Goal: Communication & Community: Answer question/provide support

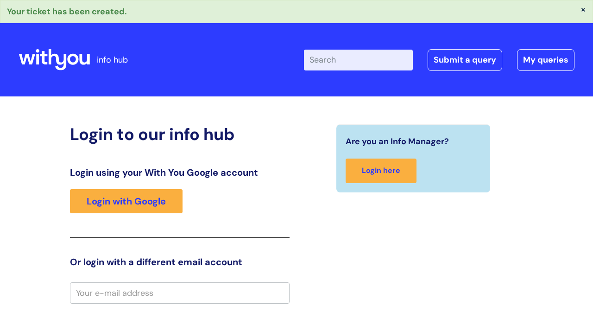
click at [330, 67] on input "Enter your search term here..." at bounding box center [358, 60] width 109 height 20
click at [468, 60] on link "Submit a query" at bounding box center [465, 59] width 75 height 21
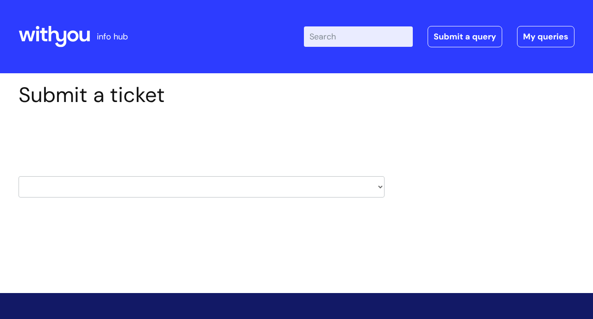
click at [376, 184] on select "HR / People IT and Support Clinical Drug Alerts Finance Accounts Data Support T…" at bounding box center [202, 186] width 366 height 21
select select "learning_and_development"
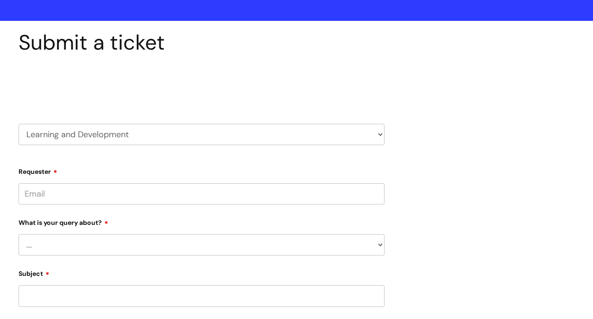
scroll to position [76, 0]
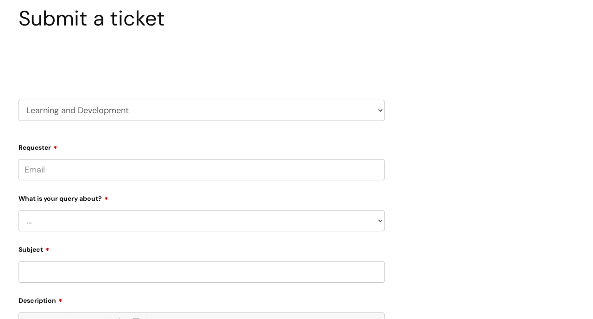
click at [64, 166] on input "Requester" at bounding box center [202, 169] width 366 height 21
type input "c"
click at [89, 225] on div "What is your query about? ... Question about a training course or session booki…" at bounding box center [202, 211] width 366 height 41
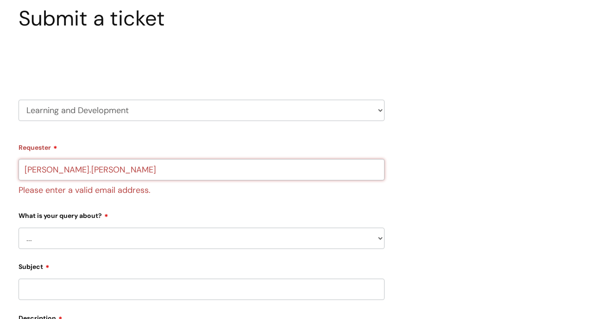
click at [79, 171] on input "Claire.rouse" at bounding box center [202, 169] width 366 height 21
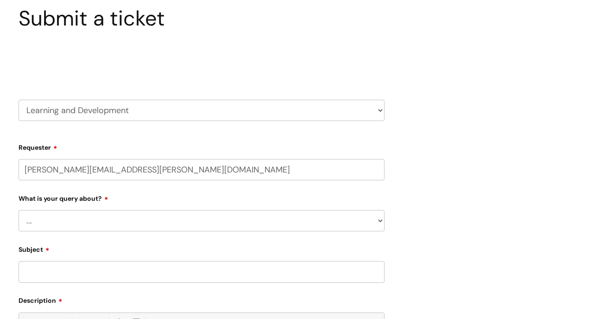
type input "Claire.rouse@wearewithyou.org.uk"
click at [95, 221] on select "... Question about a training course or session booking Ask about apprenticeshi…" at bounding box center [202, 220] width 366 height 21
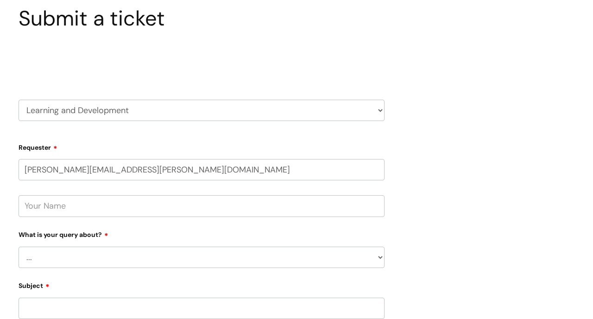
select select "Can’t log in or access learning"
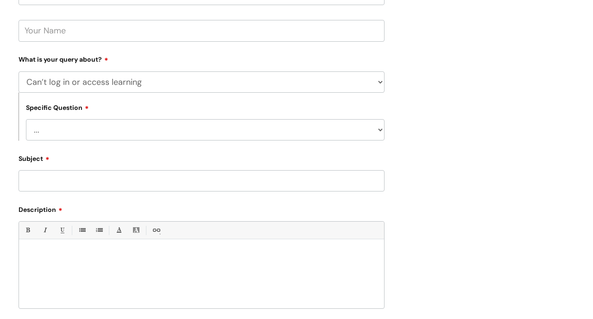
scroll to position [252, 0]
click at [228, 134] on select "... Issue accessing WithYou Learning Issue accessing an internal course Issue a…" at bounding box center [205, 129] width 359 height 21
select select "Issue accessing WithYou Learning"
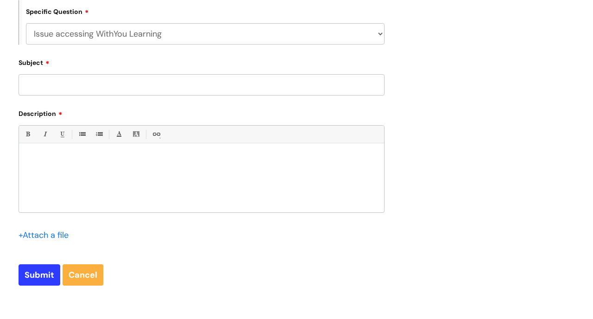
scroll to position [353, 0]
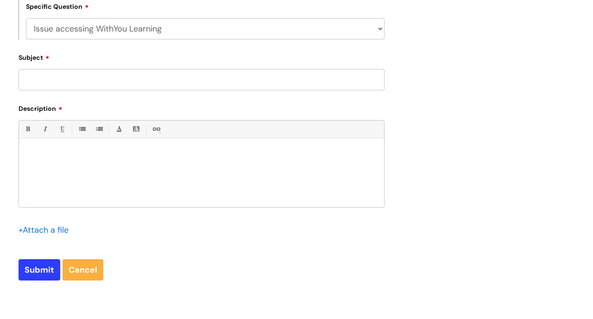
click at [99, 74] on input "Subject" at bounding box center [202, 79] width 366 height 21
type input "Ross Miller"
click at [63, 153] on p at bounding box center [201, 154] width 351 height 8
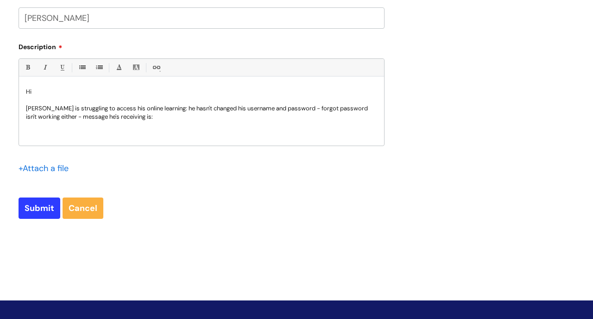
scroll to position [9, 0]
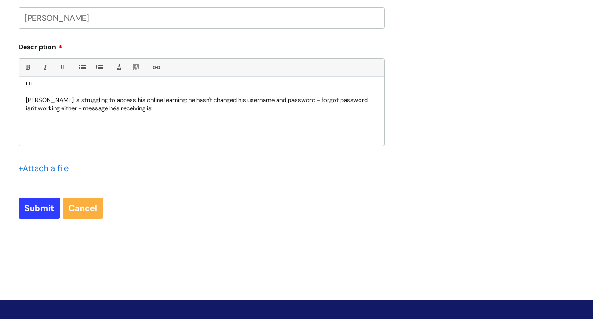
click at [158, 113] on p at bounding box center [201, 117] width 351 height 8
click at [158, 107] on p "Ross Miller is struggling to access his online learning: he hasn't changed his …" at bounding box center [201, 104] width 351 height 17
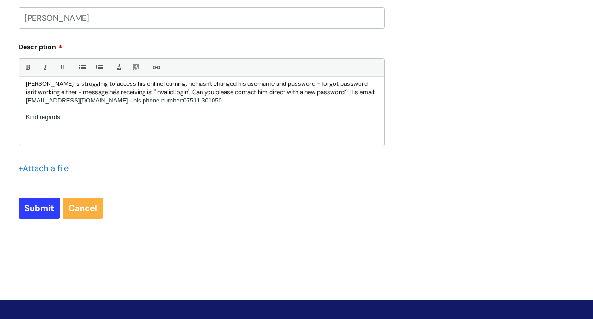
scroll to position [34, 0]
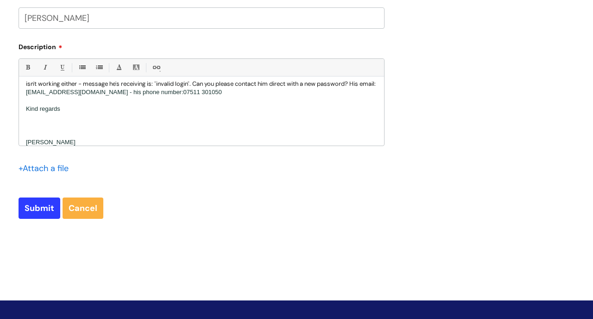
click at [42, 102] on p at bounding box center [201, 100] width 351 height 8
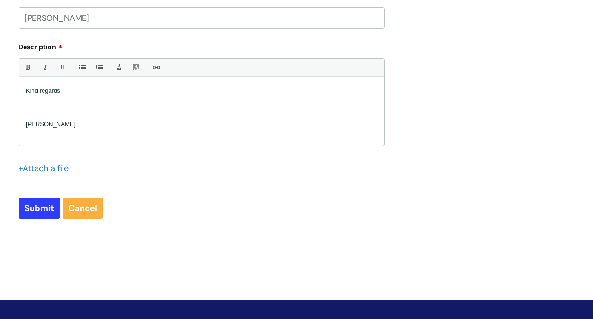
scroll to position [83, 0]
click at [27, 133] on p at bounding box center [201, 134] width 351 height 8
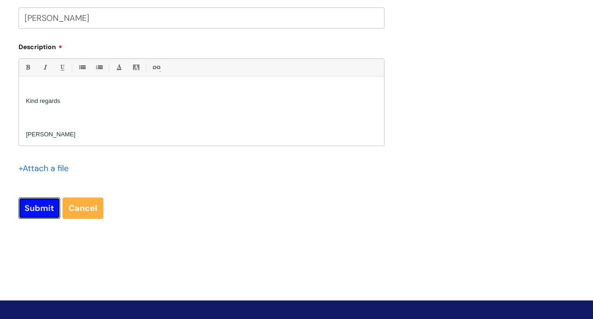
click at [50, 210] on input "Submit" at bounding box center [40, 207] width 42 height 21
type input "Please Wait..."
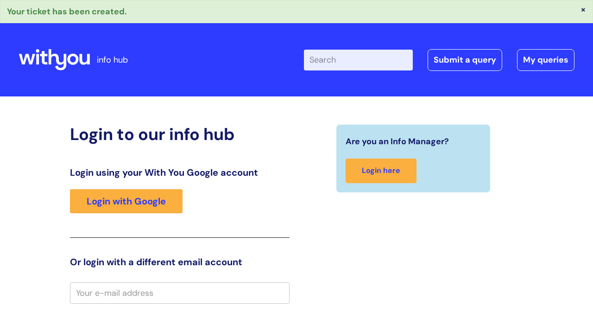
click at [465, 80] on div "Enter your search term here... Search Submit a query My queries Welcome Login" at bounding box center [376, 59] width 396 height 55
click at [463, 64] on link "Submit a query" at bounding box center [465, 59] width 75 height 21
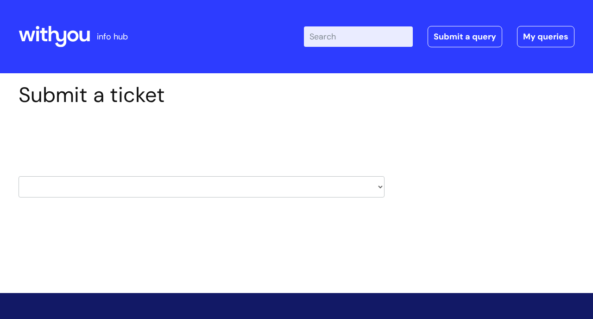
click at [380, 188] on select "HR / People IT and Support Clinical Drug Alerts Finance Accounts Data Support T…" at bounding box center [202, 186] width 366 height 21
select select "it_and_support"
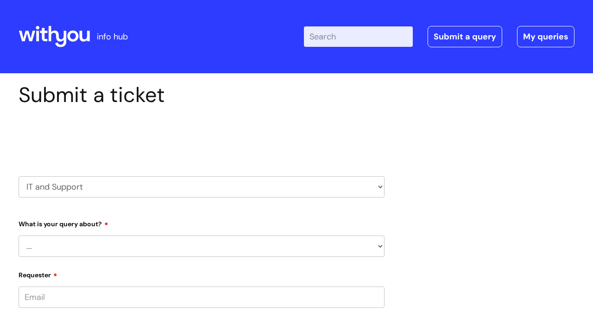
click at [379, 250] on select "... Mobile Phone Reset & MFA Accounts, Starters and Leavers IT Hardware issue I…" at bounding box center [202, 245] width 366 height 21
select select "IT Hardware issue"
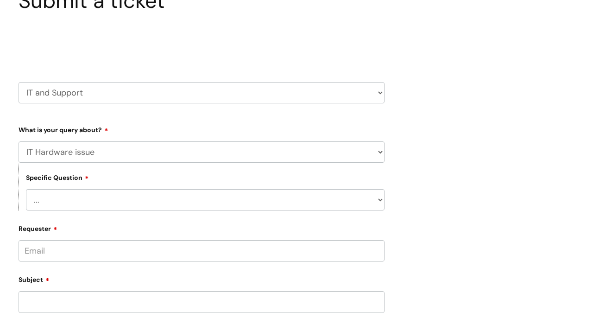
scroll to position [104, 0]
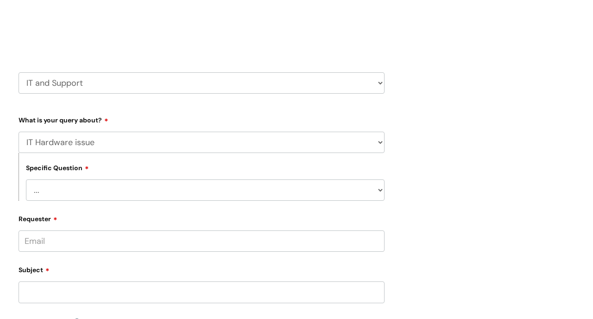
click at [379, 190] on select "... I need a new or replacement ... I’m waiting for new or replacement hardware…" at bounding box center [205, 189] width 359 height 21
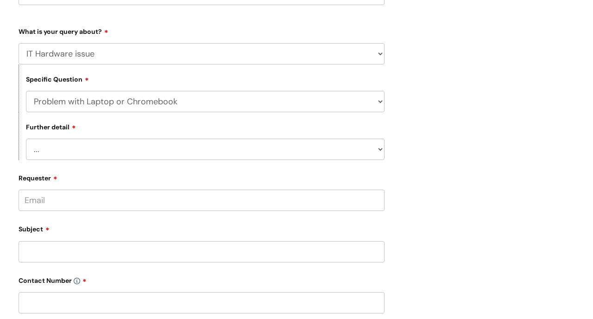
scroll to position [202, 0]
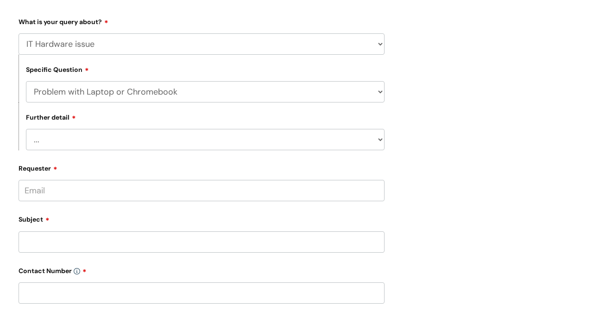
click at [381, 139] on select "... I’ve no sound / microphone I’ve got no internet or wifi I’ve got no camera …" at bounding box center [205, 139] width 359 height 21
click at [379, 90] on select "... I need a new or replacement ... I’m waiting for new or replacement hardware…" at bounding box center [205, 91] width 359 height 21
select select "Problems with IT equipment in a With You office"
click at [382, 138] on select "... We’ve no internet in our WithYou office We’ve no phones in our WithYou offi…" at bounding box center [205, 139] width 359 height 21
select select "Something else"
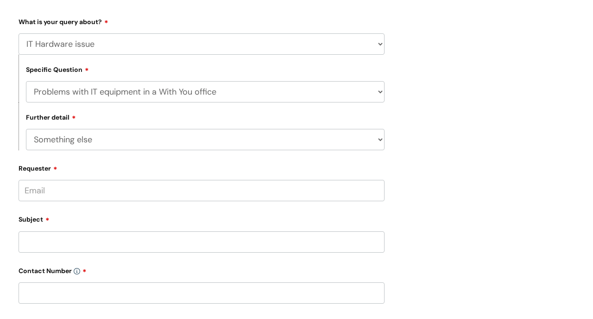
click at [363, 188] on input "Requester" at bounding box center [202, 190] width 366 height 21
click at [381, 91] on select "... I need a new or replacement ... I’m waiting for new or replacement hardware…" at bounding box center [205, 91] width 359 height 21
select select "Problem with Laptop or Chromebook"
select select
click at [379, 139] on select "... I’ve no sound / microphone I’ve got no internet or wifi I’ve got no camera …" at bounding box center [205, 139] width 359 height 21
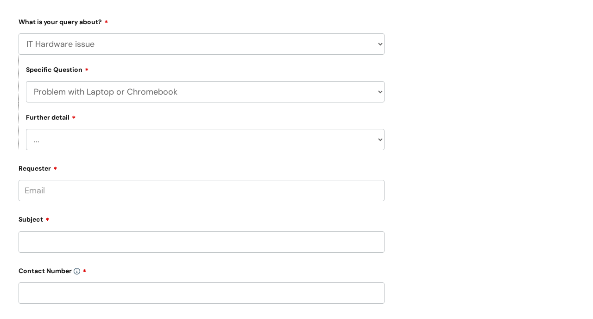
click at [381, 90] on select "... I need a new or replacement ... I’m waiting for new or replacement hardware…" at bounding box center [205, 91] width 359 height 21
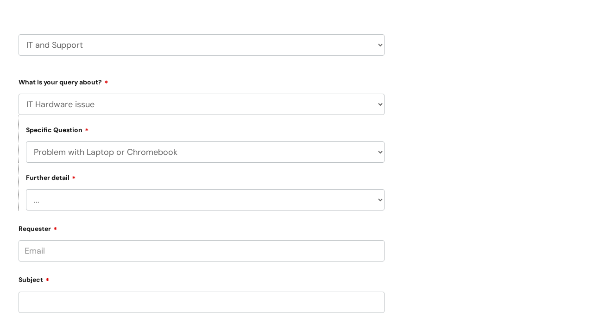
scroll to position [137, 0]
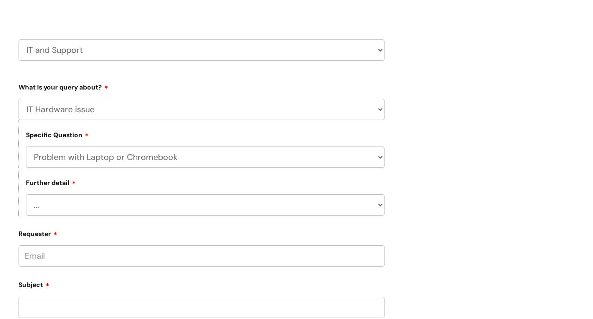
click at [381, 109] on select "... Mobile Phone Reset & MFA Accounts, Starters and Leavers IT Hardware issue I…" at bounding box center [202, 109] width 366 height 21
select select "I need help logging in"
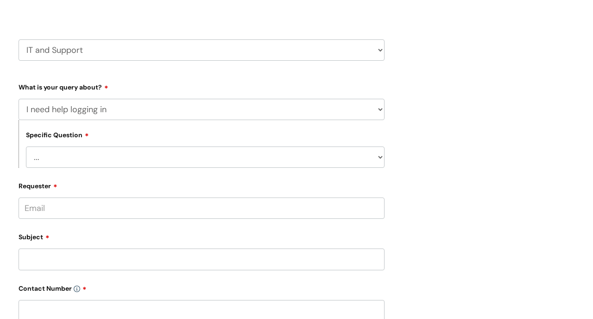
click at [381, 153] on select "... I need help logging into my laptop/chromebook I need access or help logging…" at bounding box center [205, 156] width 359 height 21
select select "I need help logging into my laptop/chromebook"
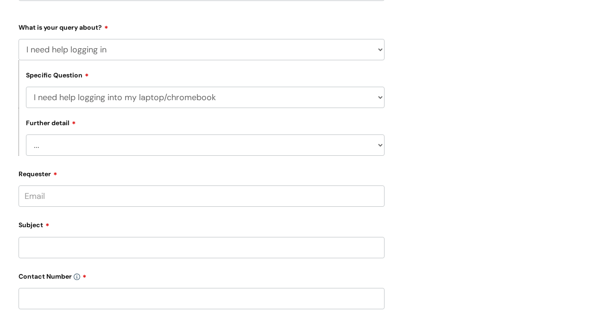
scroll to position [198, 0]
click at [382, 143] on select "... I need help with my Single Sign On password" at bounding box center [205, 143] width 359 height 21
select select "I need help with my Single Sign On password"
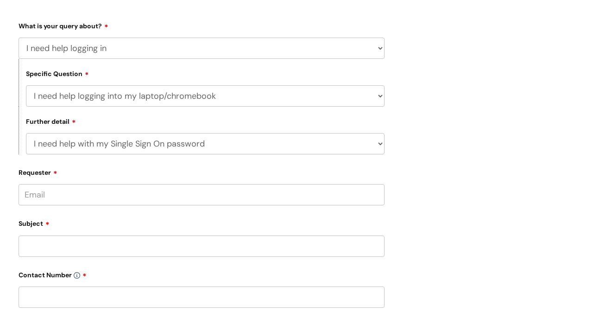
click at [317, 189] on input "Requester" at bounding box center [202, 194] width 366 height 21
type input "m"
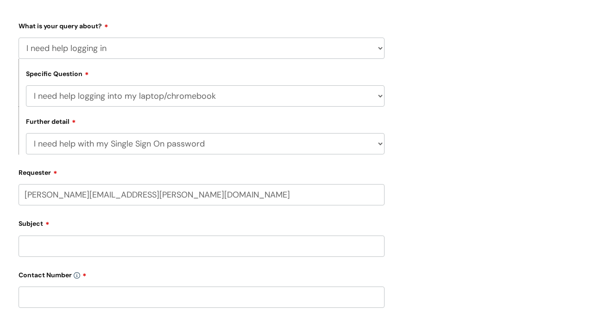
type input "Claire.rouse@wearewithyou.org.uk"
click at [182, 236] on input "Subject" at bounding box center [202, 245] width 366 height 21
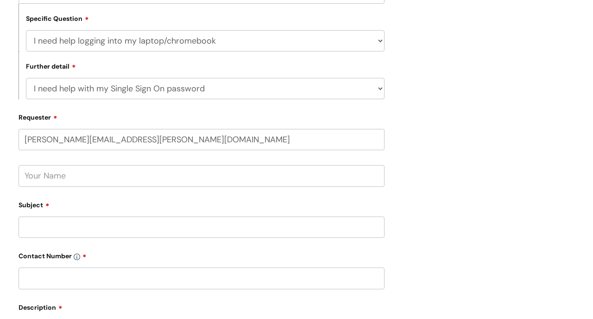
scroll to position [259, 0]
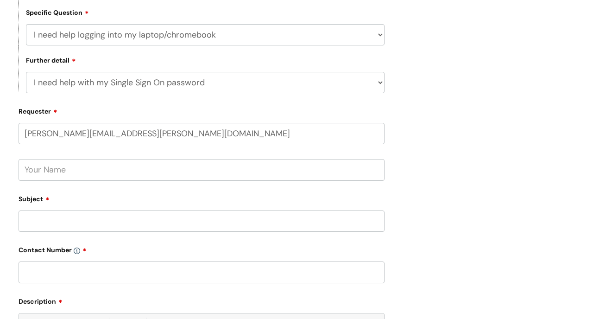
click at [100, 170] on input "text" at bounding box center [202, 169] width 366 height 21
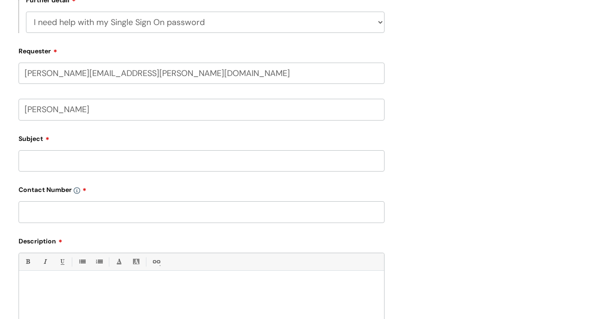
scroll to position [320, 0]
type input "Claire"
click at [50, 153] on input "Subject" at bounding box center [202, 159] width 366 height 21
type input "Margaret Steele"
click at [49, 212] on input "text" at bounding box center [202, 210] width 366 height 21
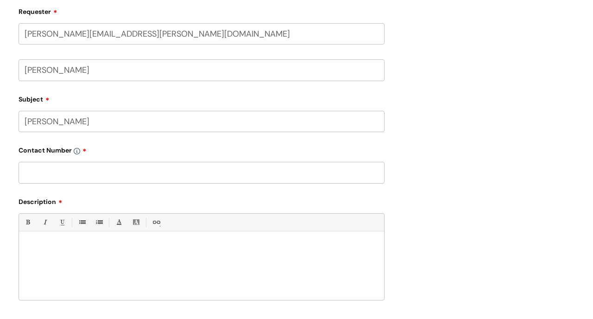
scroll to position [363, 0]
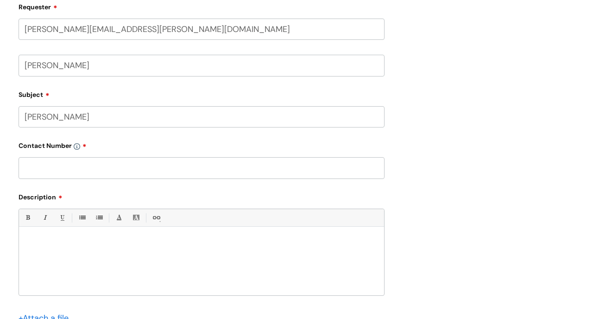
paste input "07970965872"
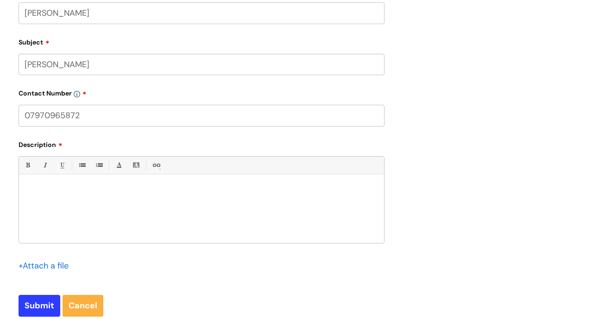
scroll to position [419, 0]
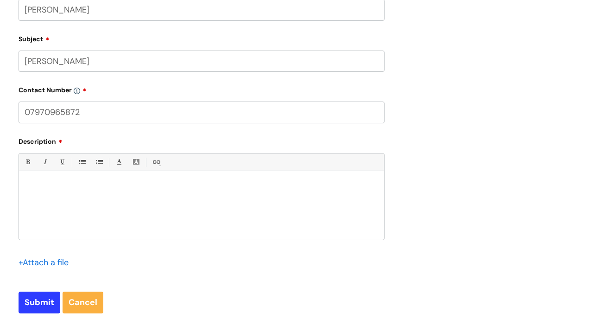
type input "07970965872"
click at [43, 187] on p at bounding box center [201, 187] width 351 height 8
click at [117, 202] on p "My Volunteer Margaret Steele is having issues logging onto her laptop." at bounding box center [201, 203] width 351 height 8
click at [243, 203] on p "My Volunteer Margaret Steele is still having issues logging onto her laptop." at bounding box center [201, 203] width 351 height 8
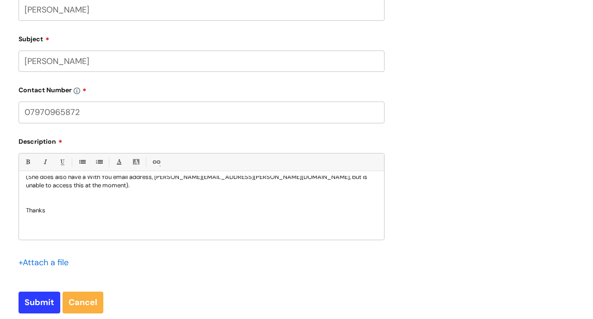
scroll to position [110, 0]
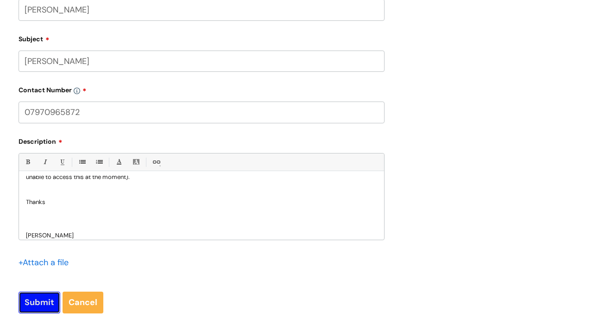
click at [43, 302] on input "Submit" at bounding box center [40, 302] width 42 height 21
type input "Please Wait..."
